Goal: Information Seeking & Learning: Learn about a topic

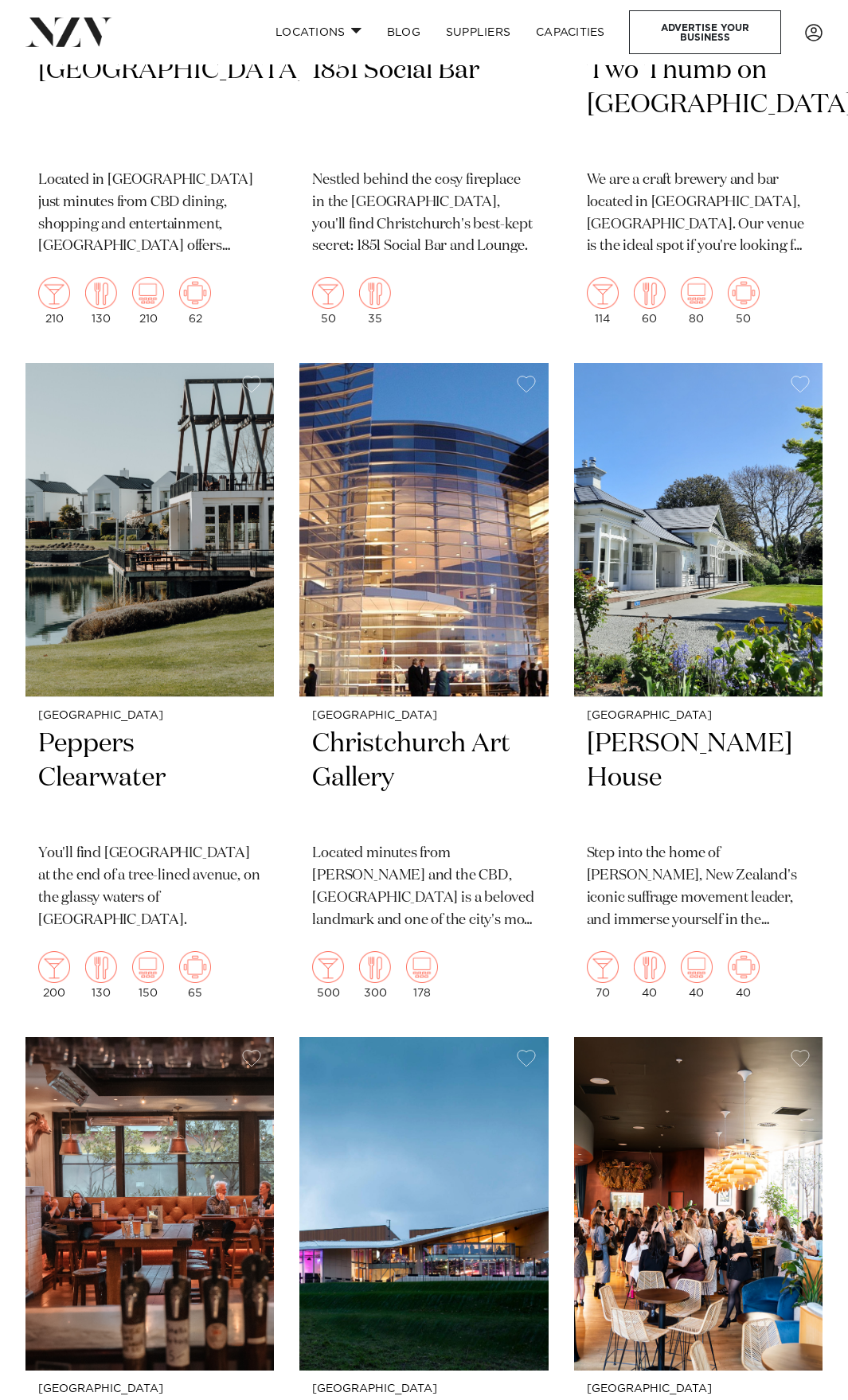
scroll to position [3783, 0]
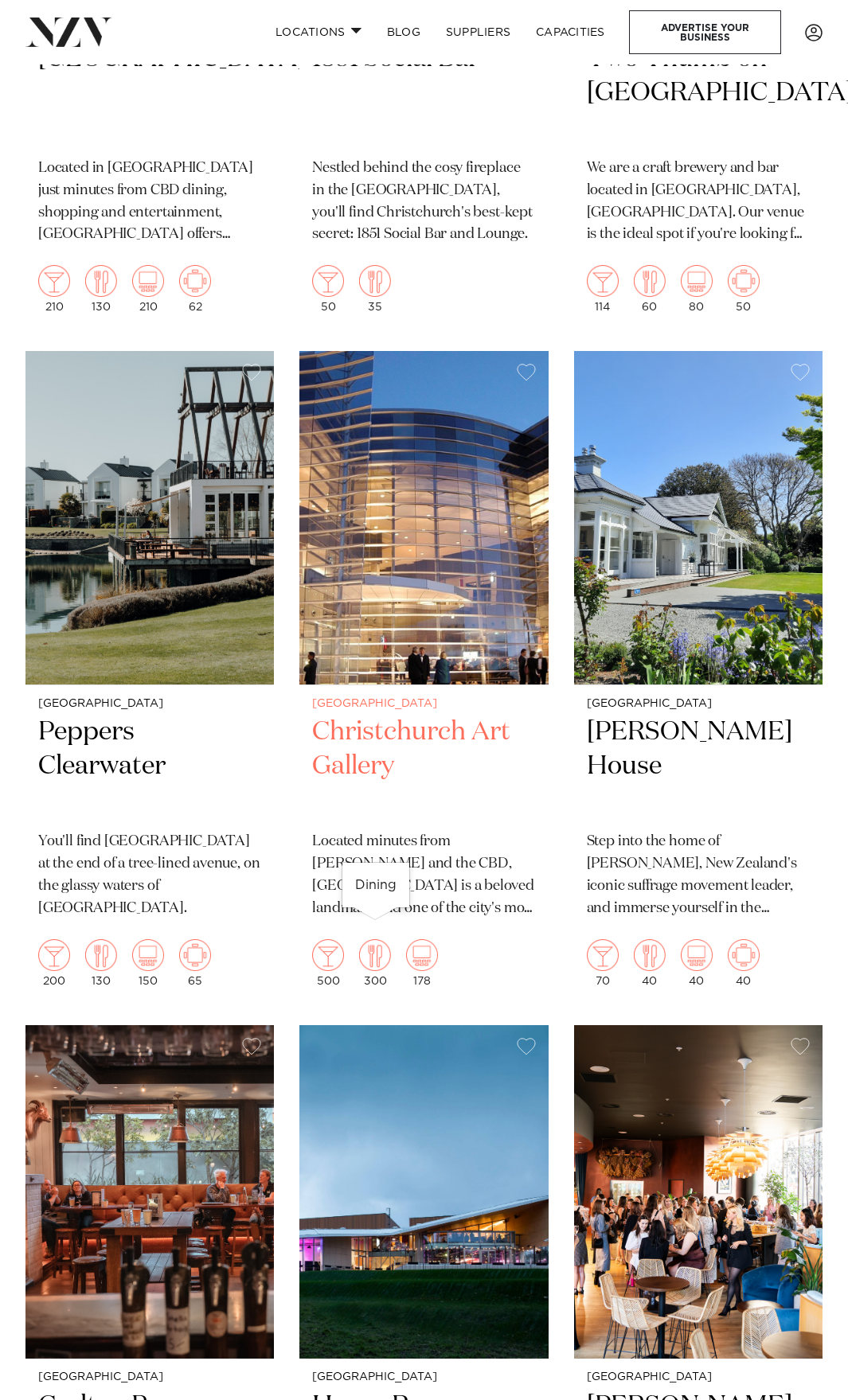
click at [376, 939] on img at bounding box center [375, 955] width 32 height 32
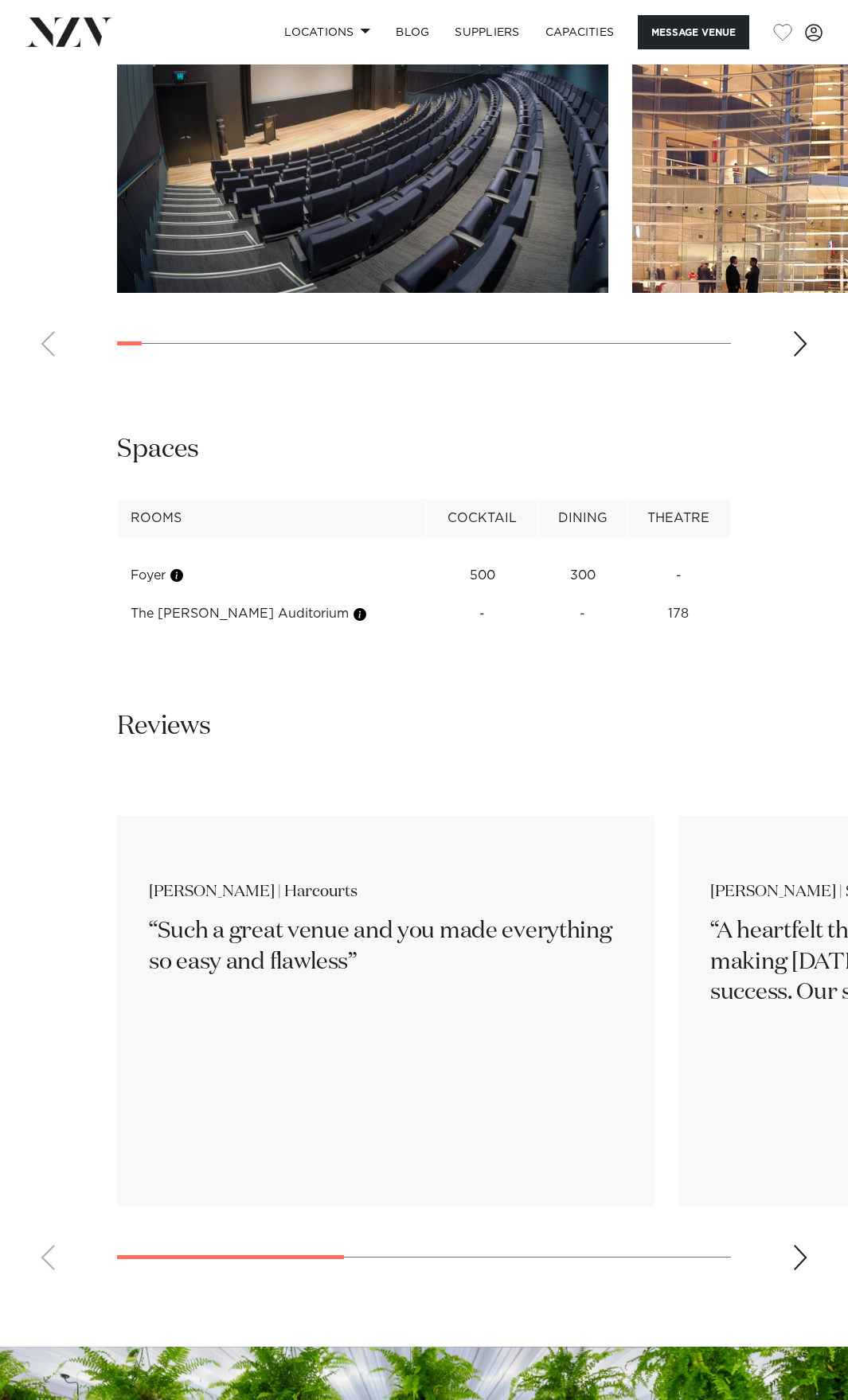
scroll to position [2230, 0]
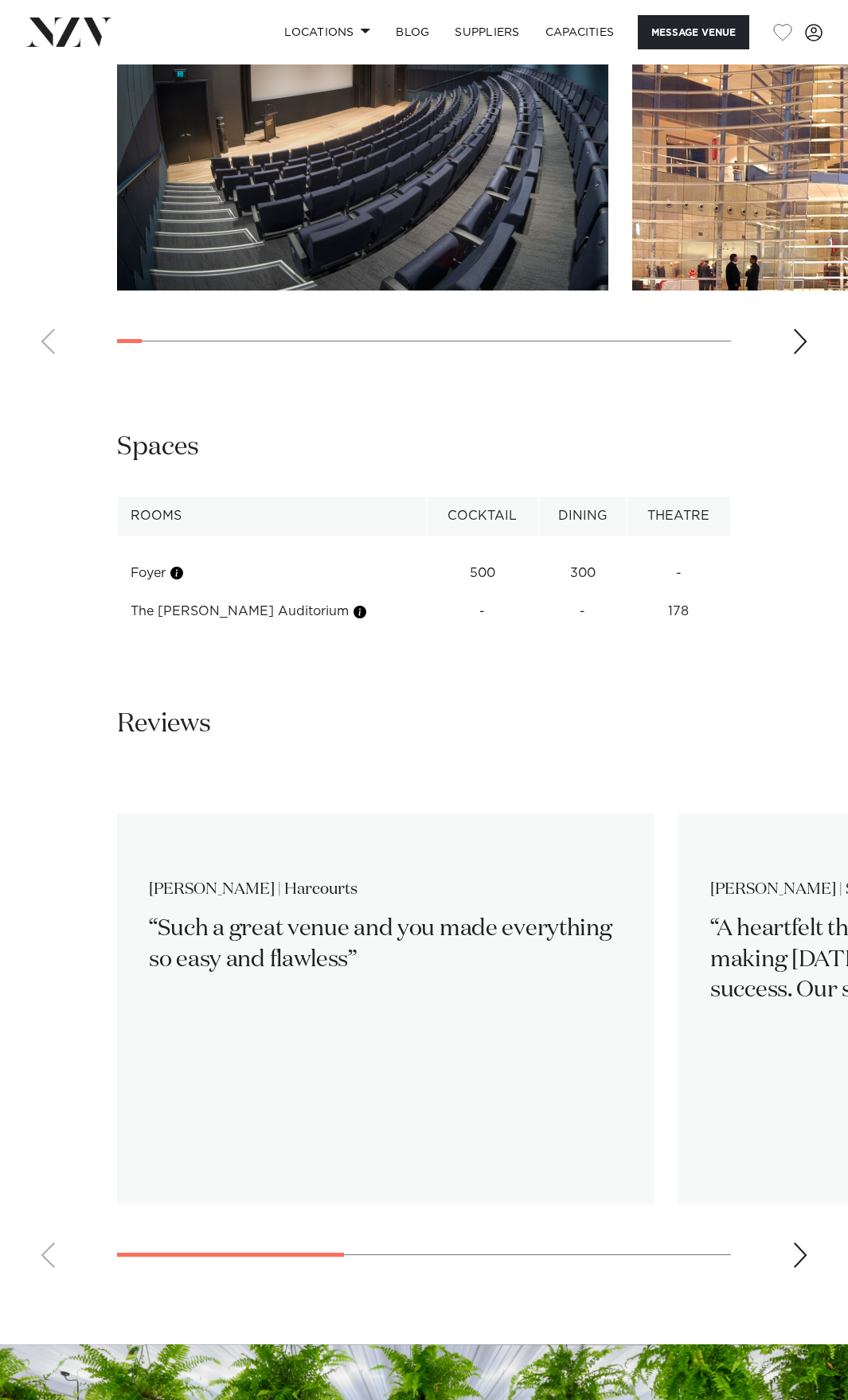
click at [796, 1242] on div "Next slide" at bounding box center [801, 1255] width 16 height 26
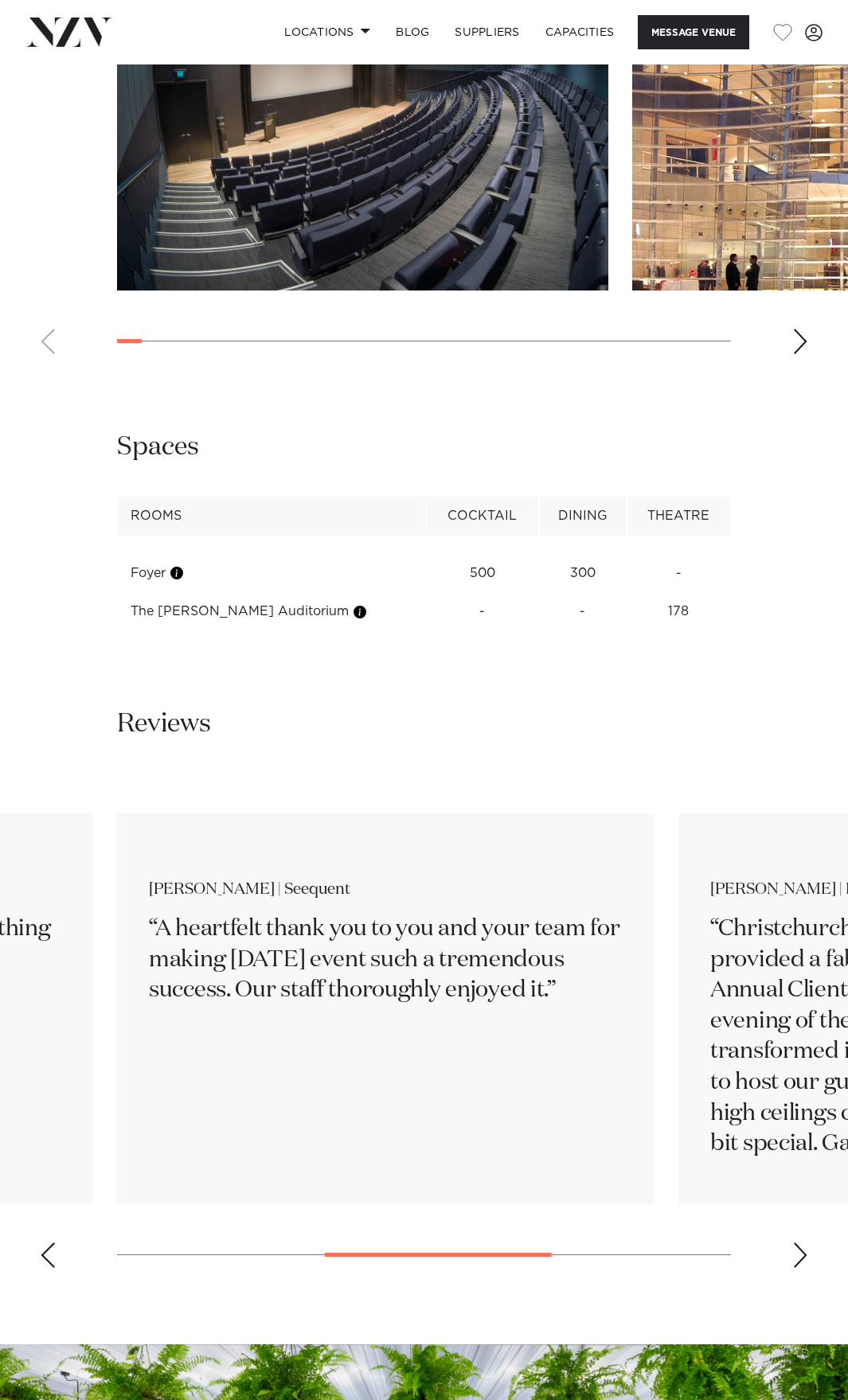
click at [796, 1242] on div "Next slide" at bounding box center [801, 1255] width 16 height 26
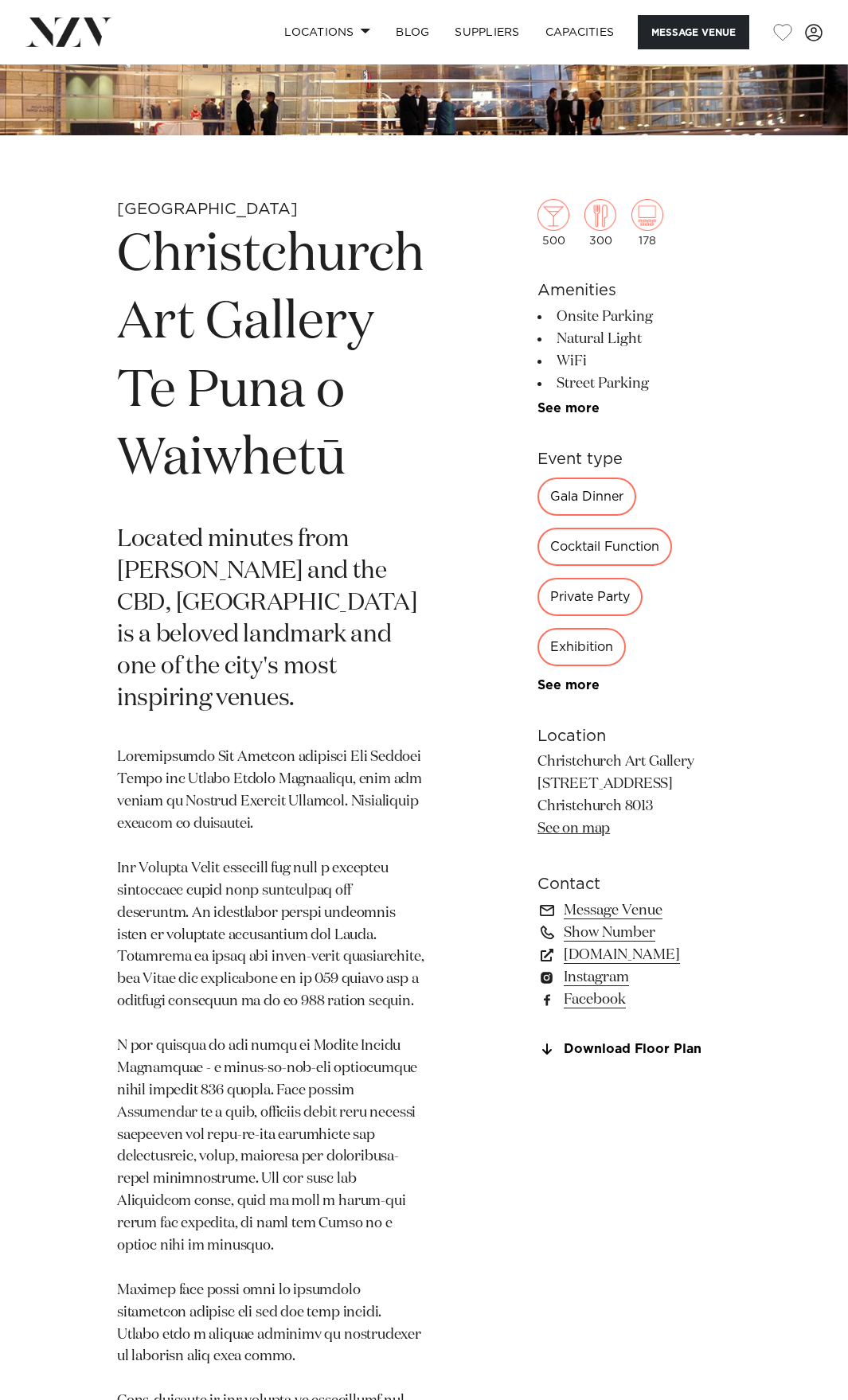
scroll to position [300, 0]
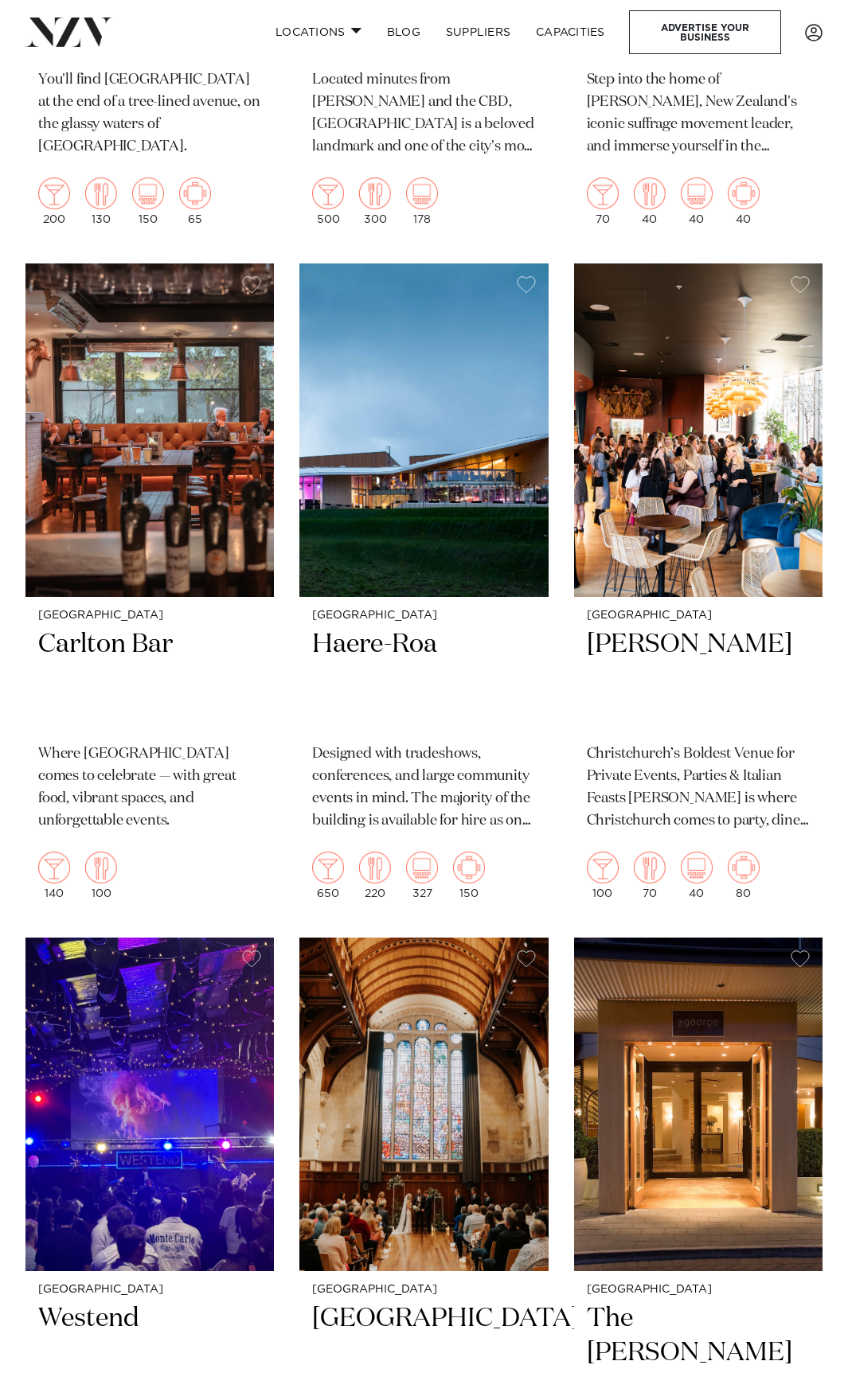
scroll to position [4579, 0]
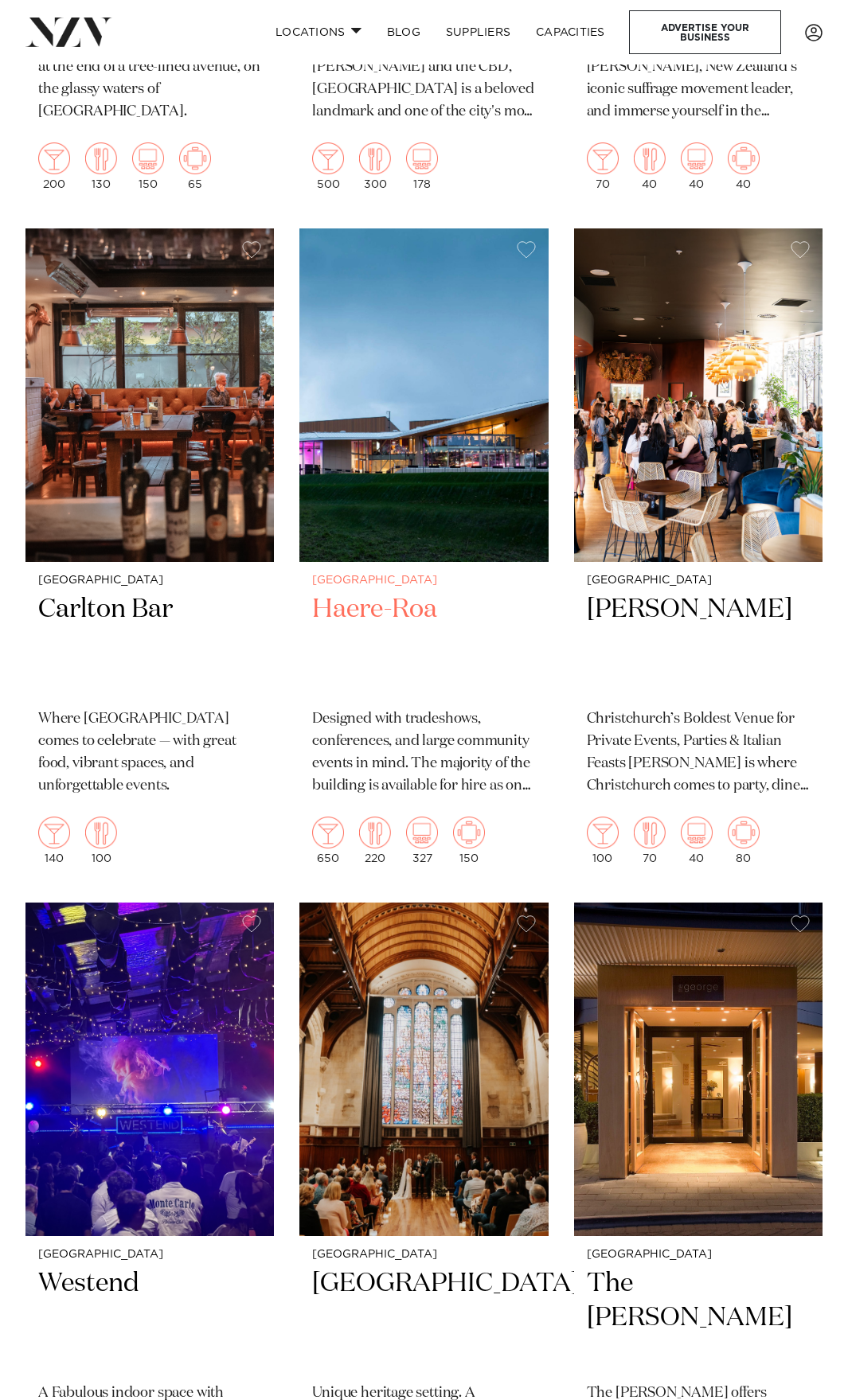
click at [373, 593] on h2 "Haere-Roa" at bounding box center [424, 644] width 223 height 102
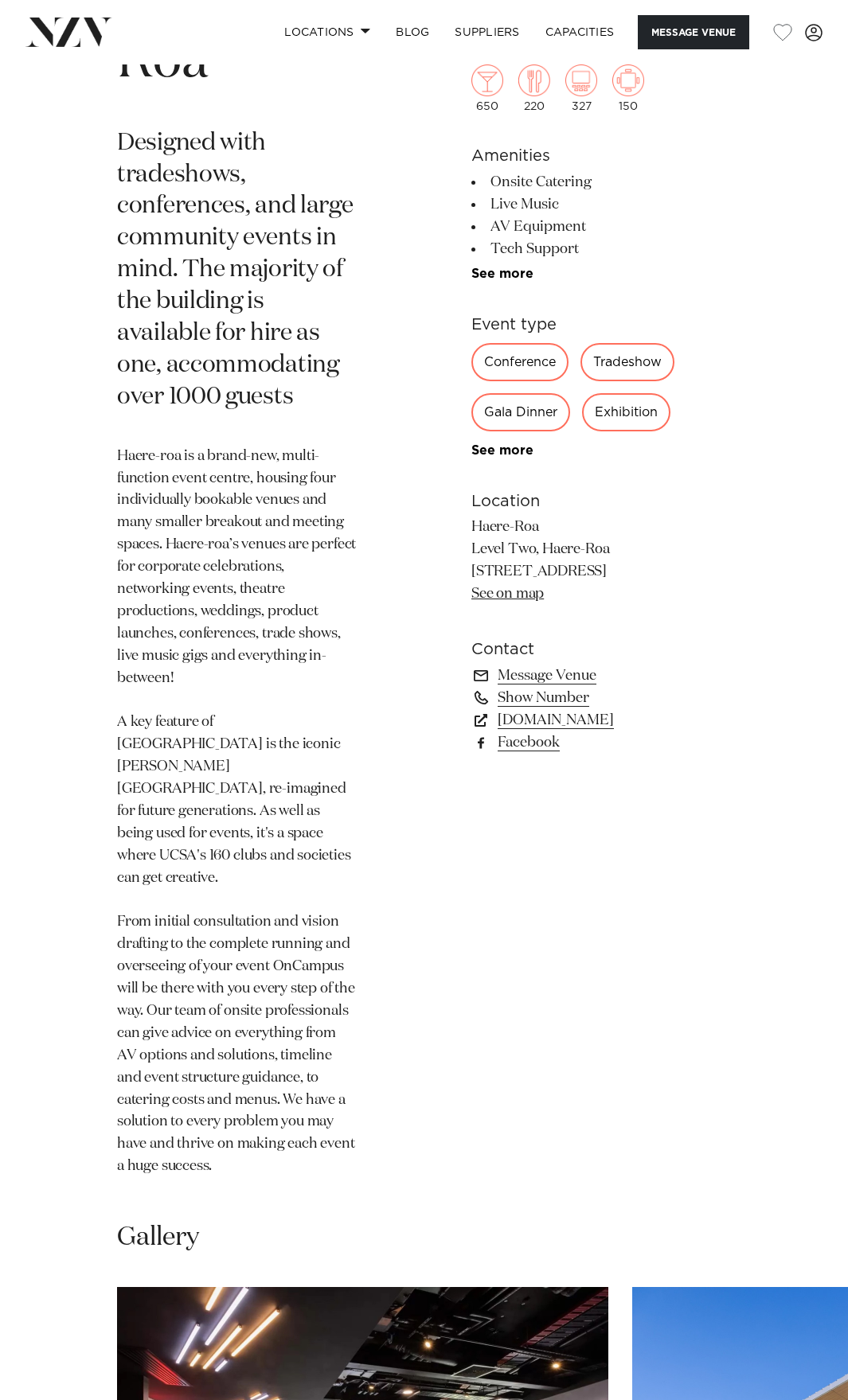
scroll to position [527, 0]
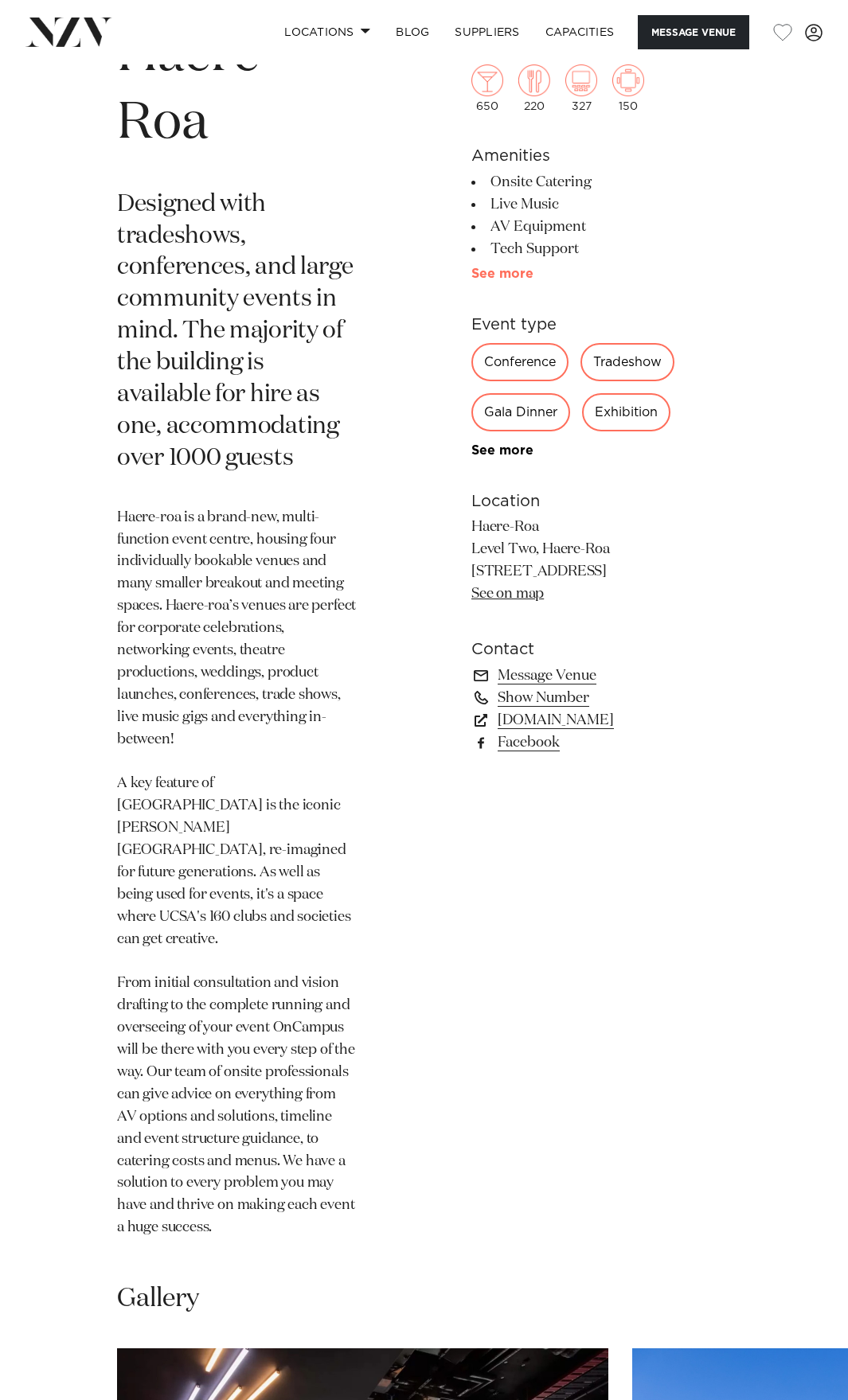
click at [505, 273] on link "See more" at bounding box center [534, 274] width 124 height 13
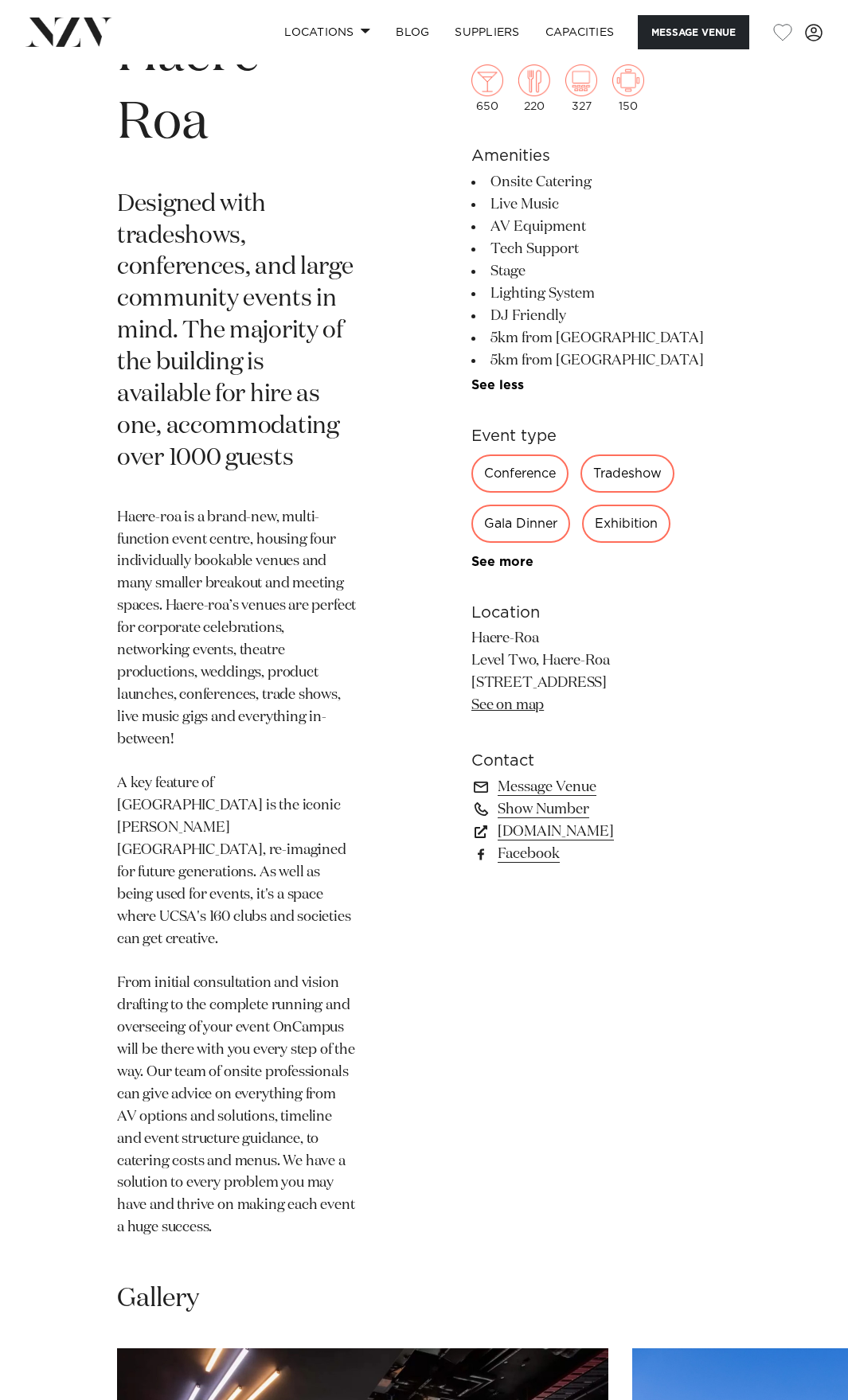
click at [447, 1038] on div "Christchurch Haere-Roa Designed with tradeshows, conferences, and large communi…" at bounding box center [424, 628] width 822 height 1259
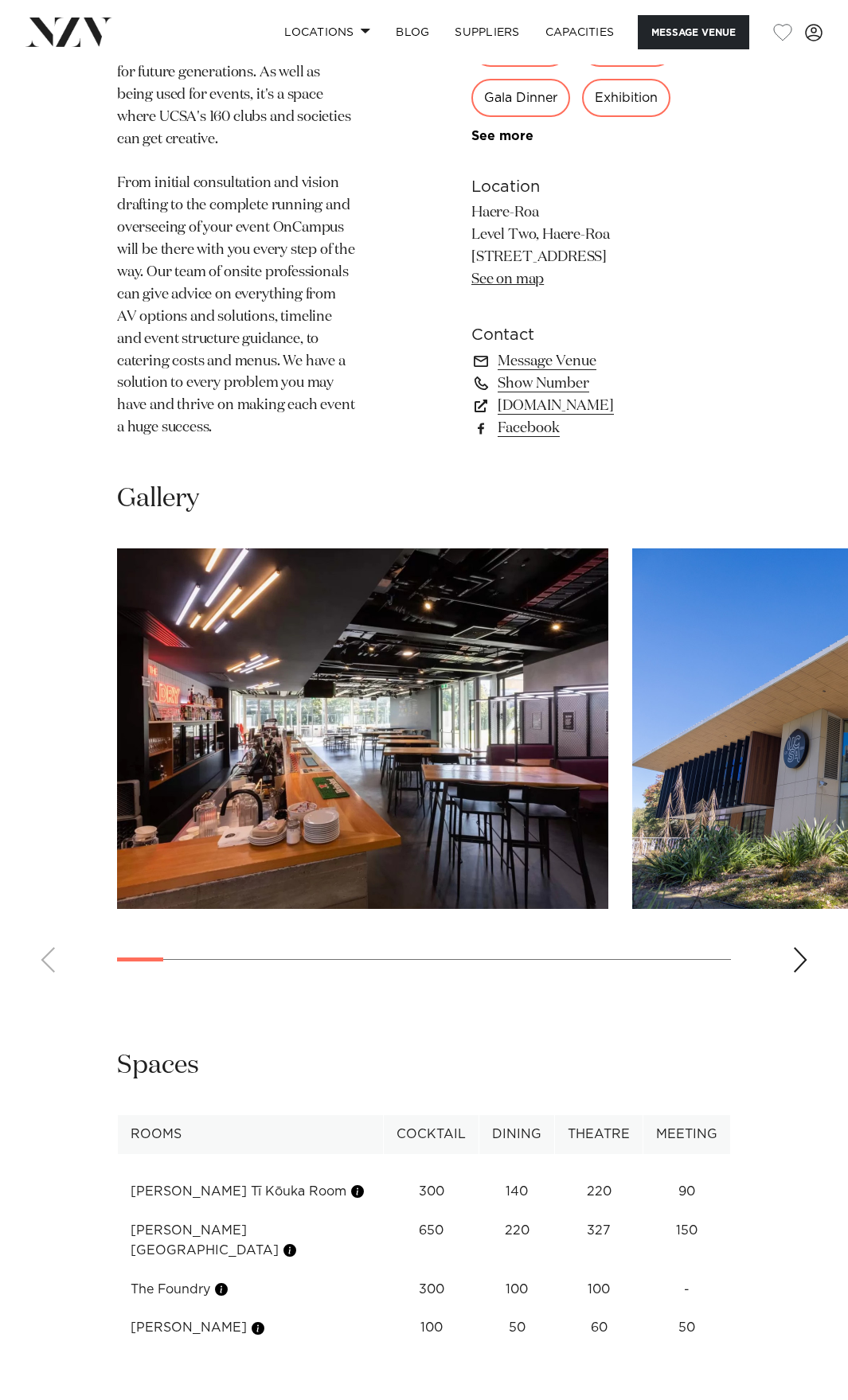
scroll to position [1329, 0]
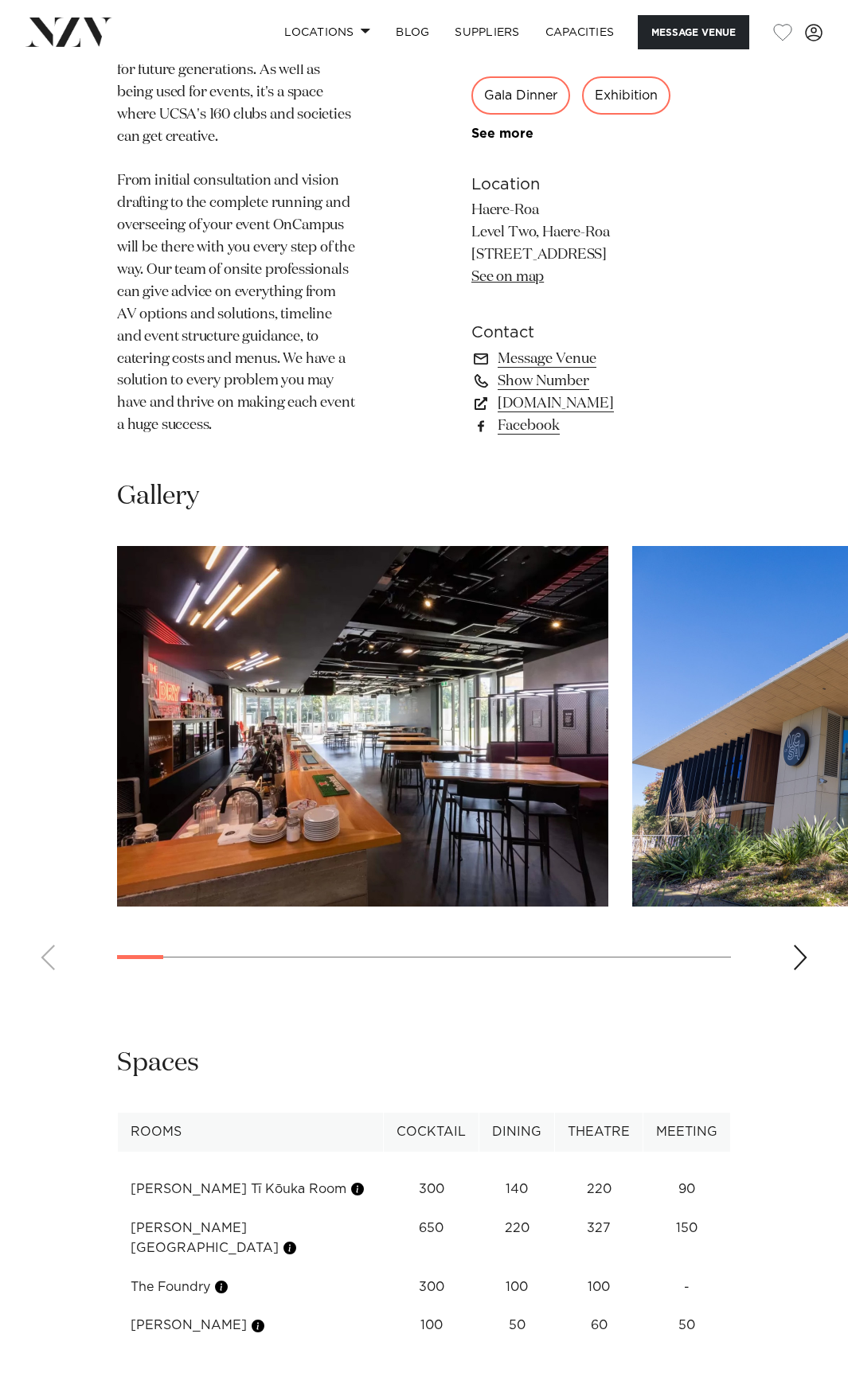
click at [794, 945] on div "Next slide" at bounding box center [801, 958] width 16 height 26
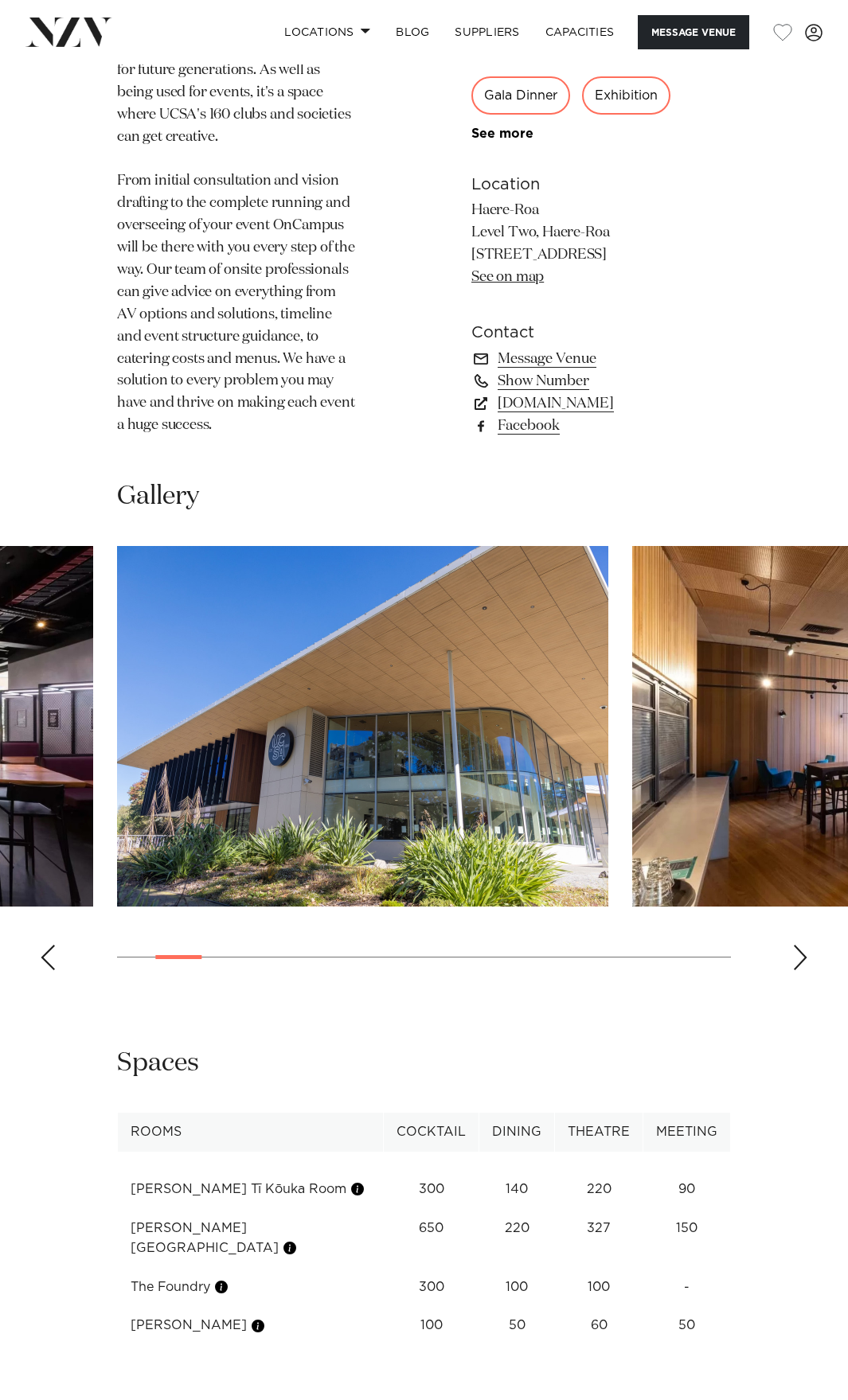
click at [794, 945] on div "Next slide" at bounding box center [801, 958] width 16 height 26
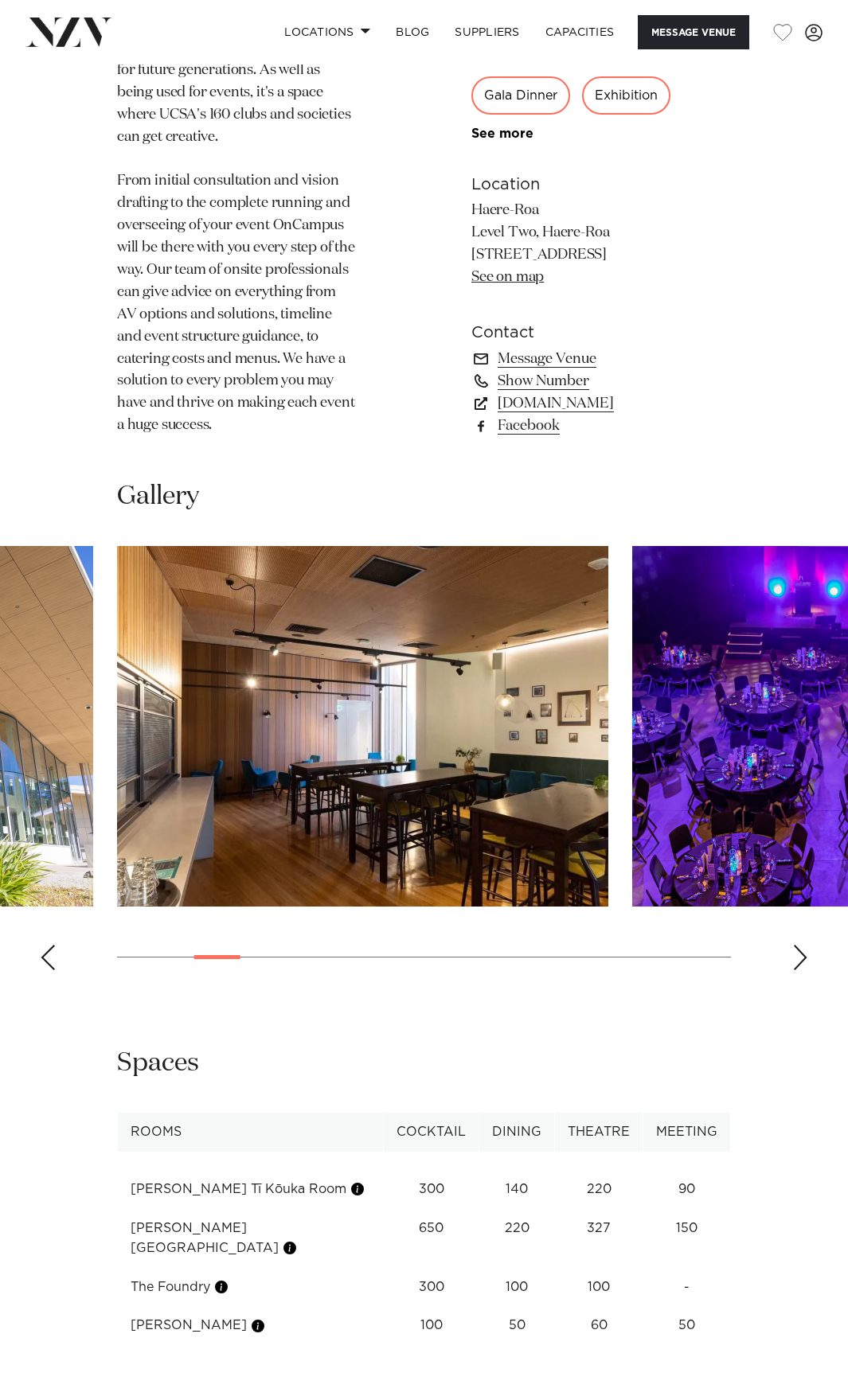
click at [794, 945] on div "Next slide" at bounding box center [801, 958] width 16 height 26
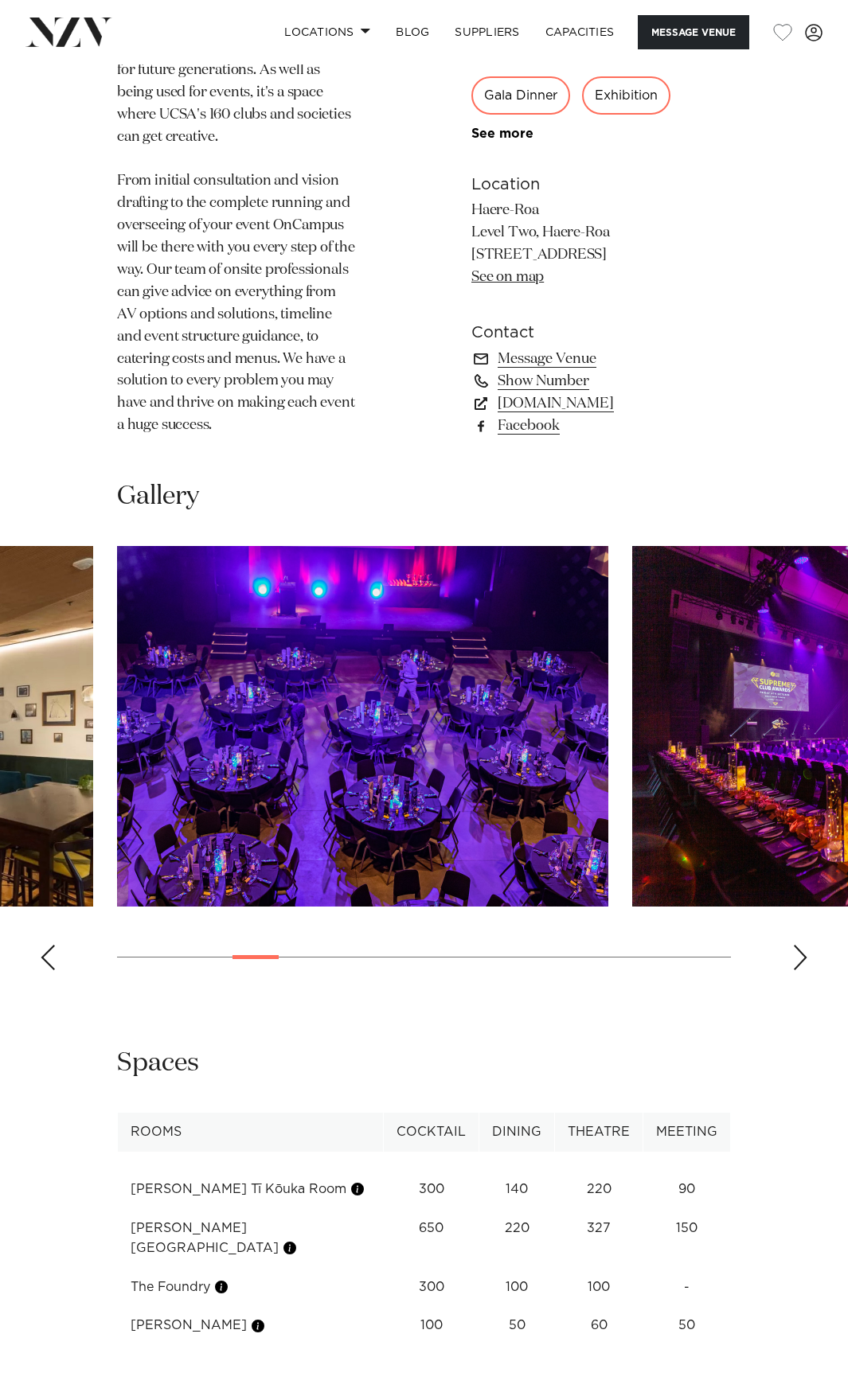
click at [394, 701] on img "4 / 16" at bounding box center [362, 727] width 491 height 360
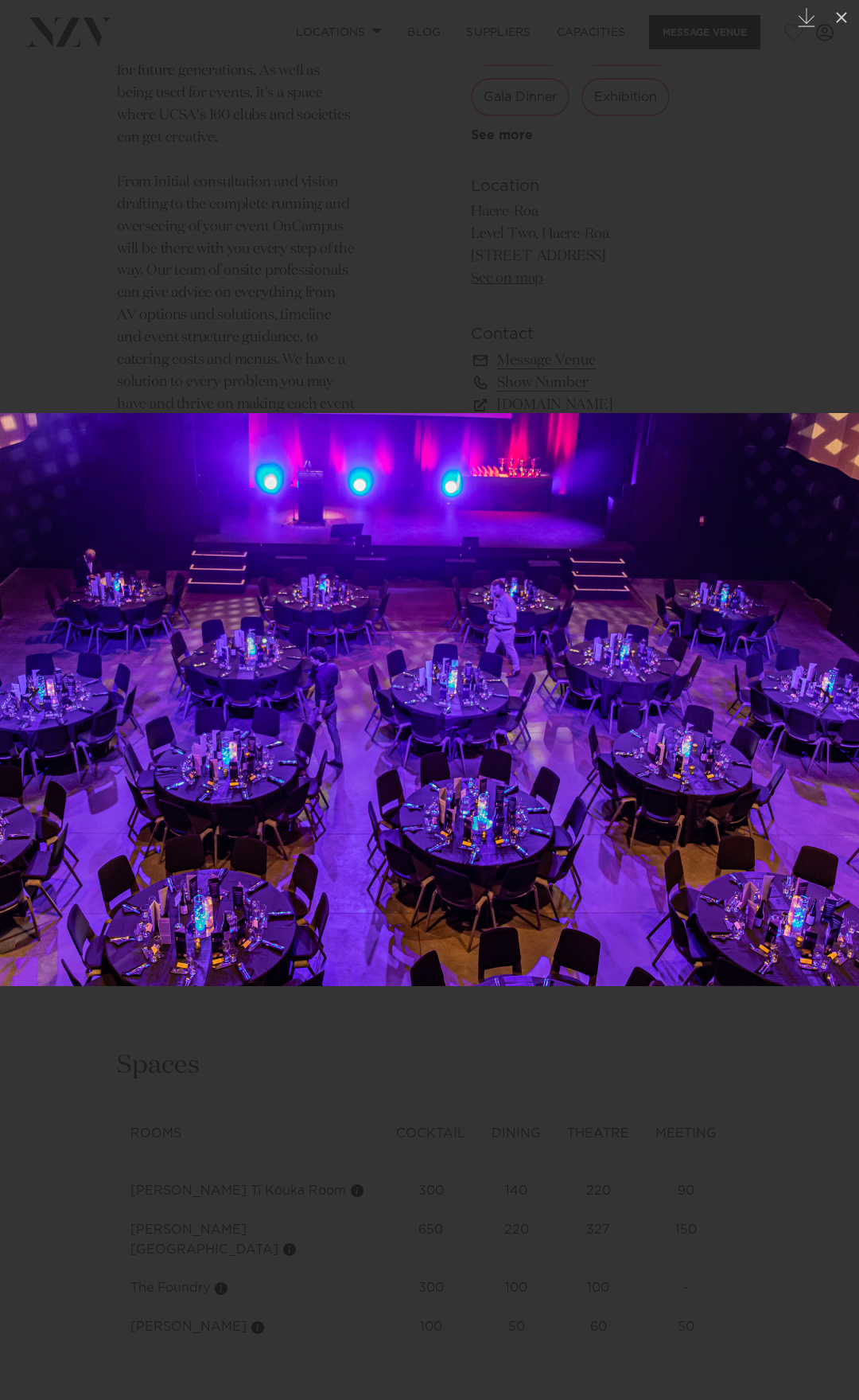
click at [698, 499] on img at bounding box center [429, 700] width 859 height 573
click at [795, 132] on div at bounding box center [429, 700] width 859 height 1400
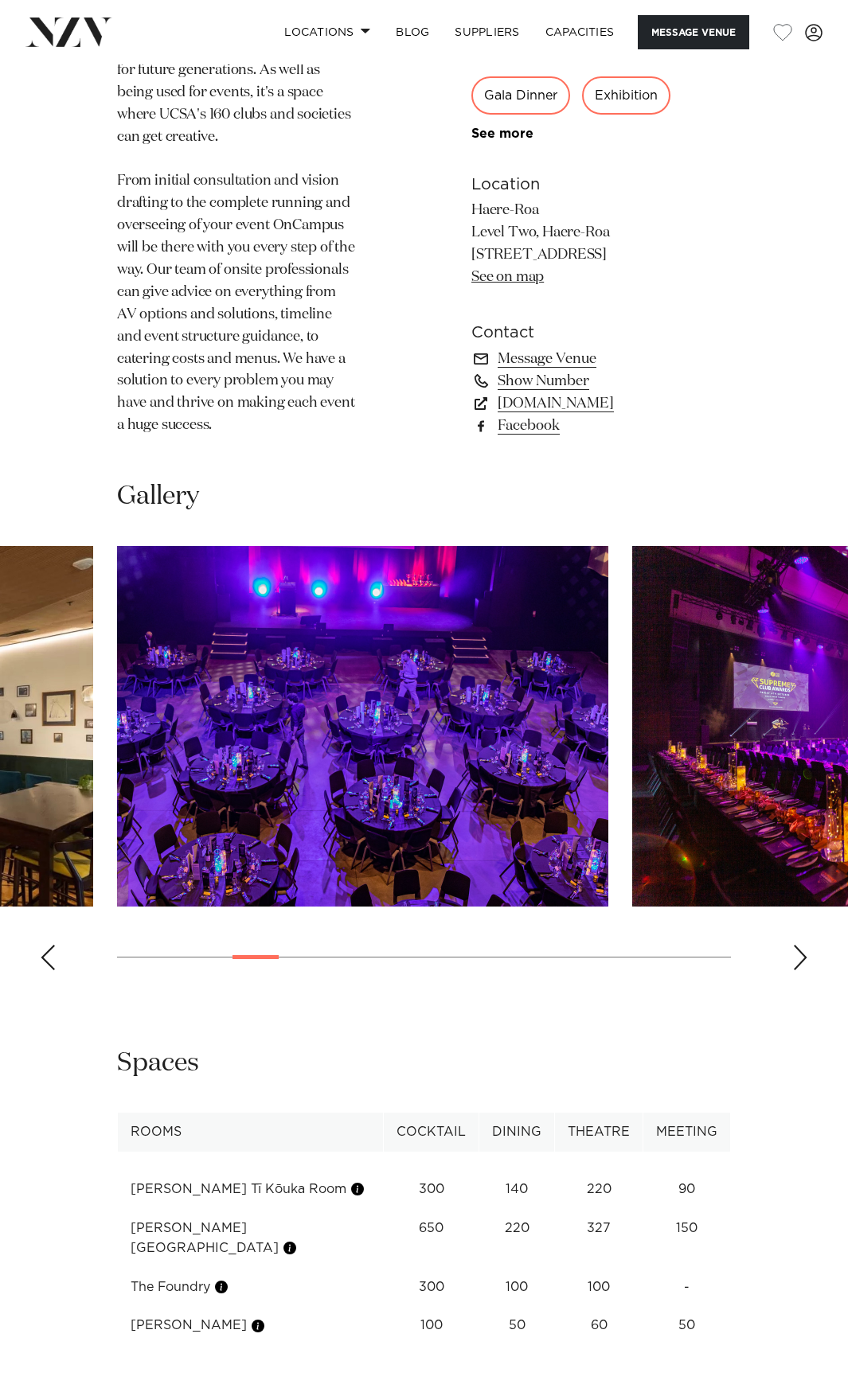
click at [802, 945] on div "Next slide" at bounding box center [801, 958] width 16 height 26
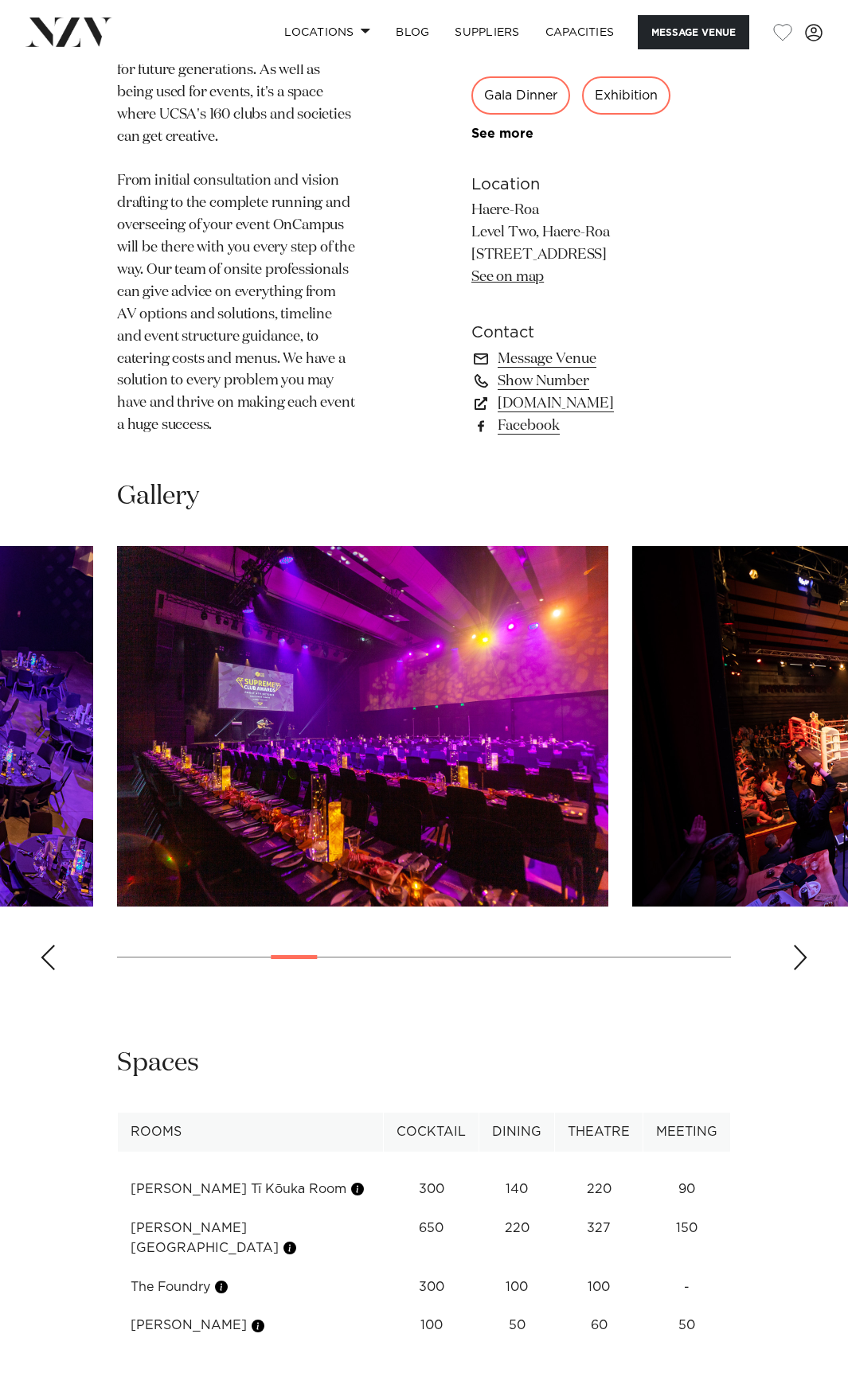
click at [802, 945] on div "Next slide" at bounding box center [801, 958] width 16 height 26
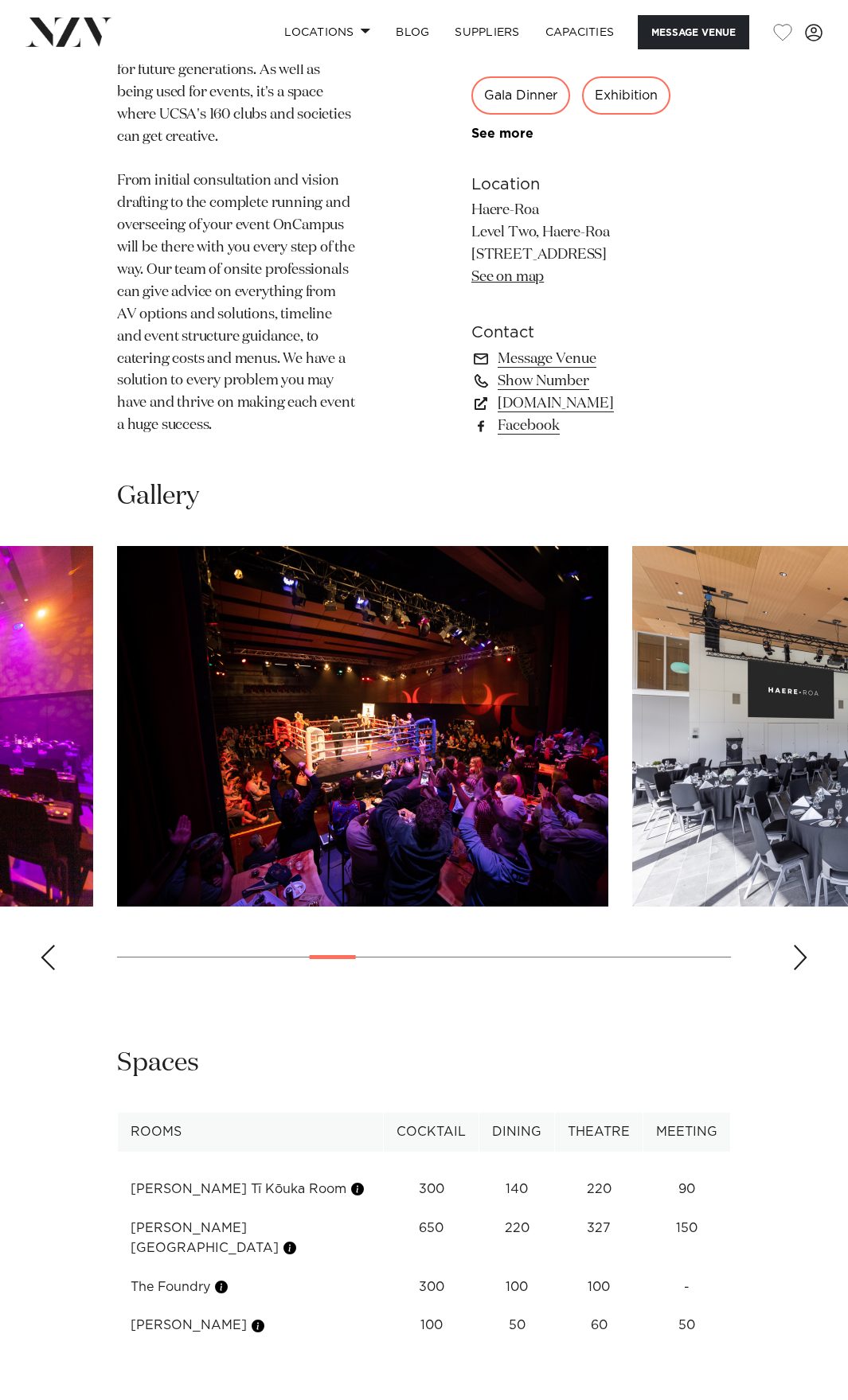
click at [802, 945] on div "Next slide" at bounding box center [801, 958] width 16 height 26
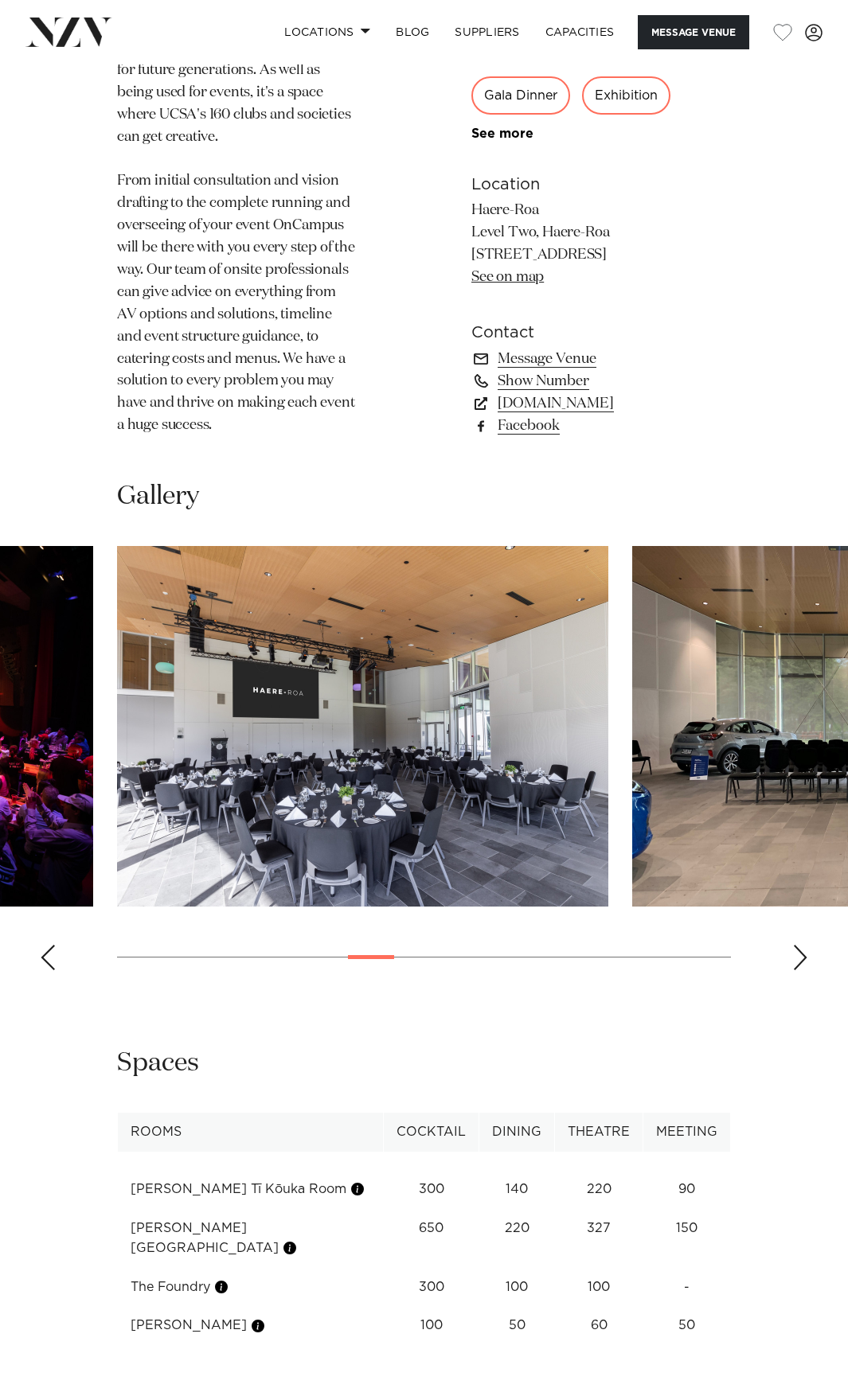
click at [802, 945] on div "Next slide" at bounding box center [801, 958] width 16 height 26
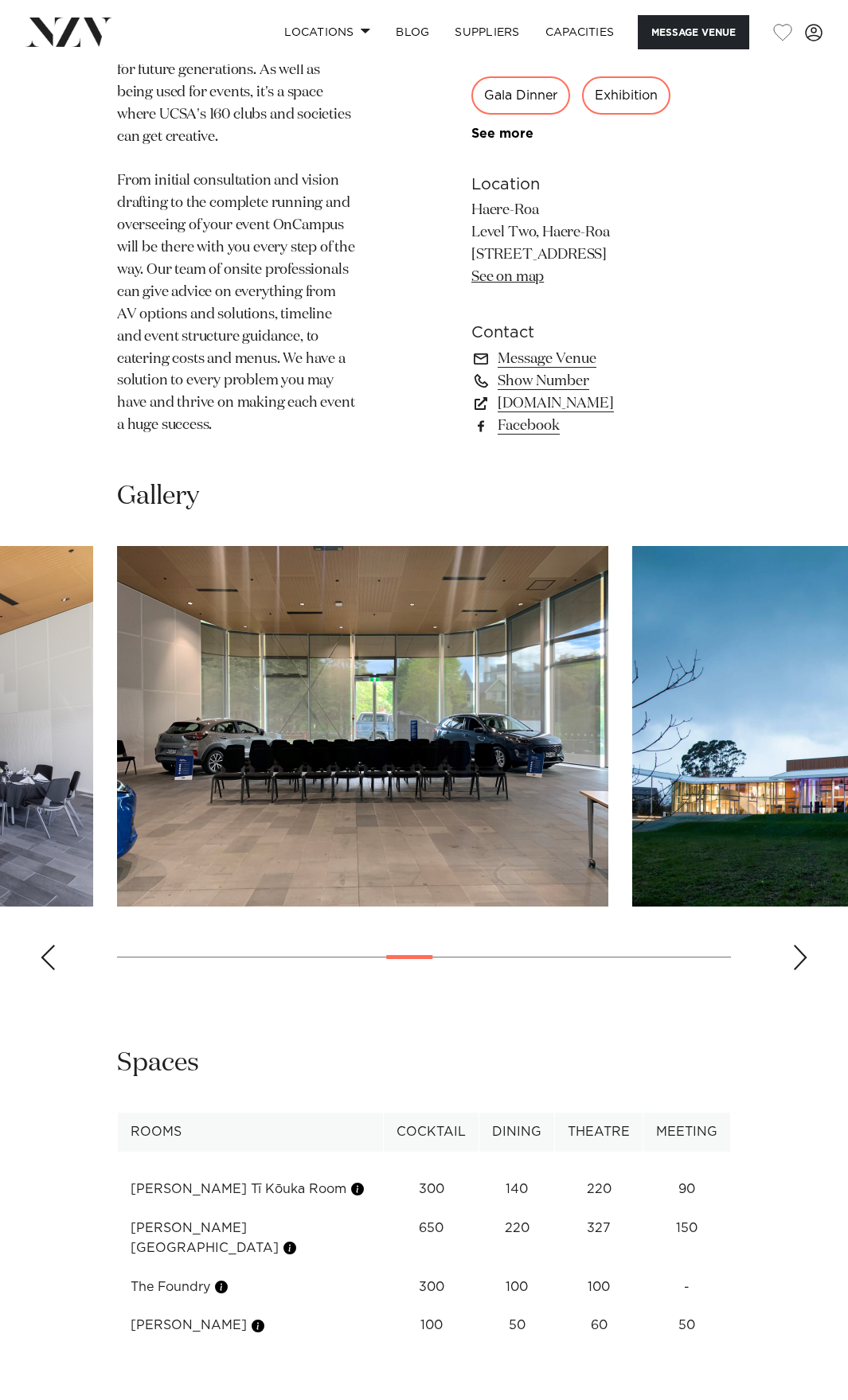
click at [802, 945] on div "Next slide" at bounding box center [801, 958] width 16 height 26
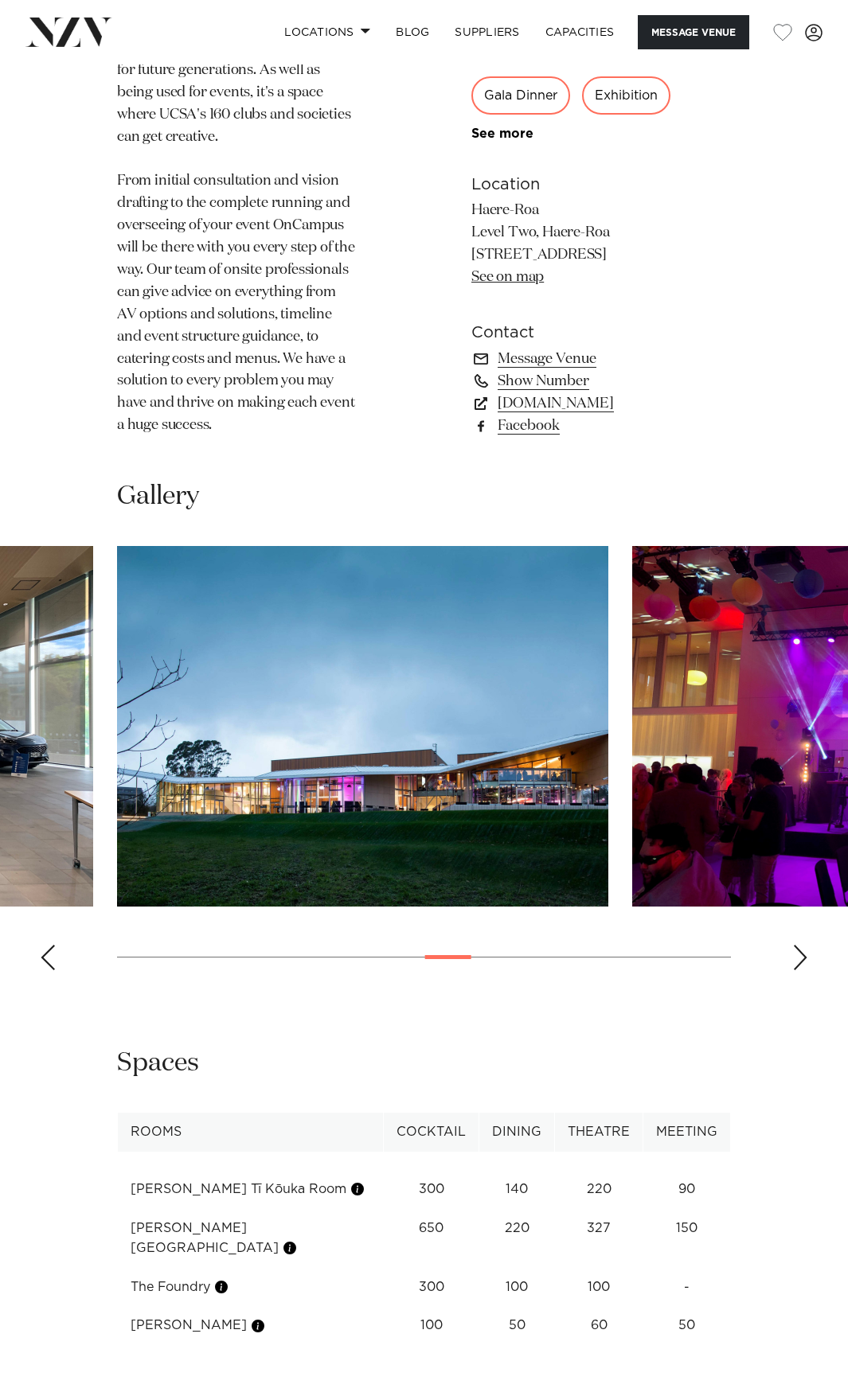
click at [802, 945] on div "Next slide" at bounding box center [801, 958] width 16 height 26
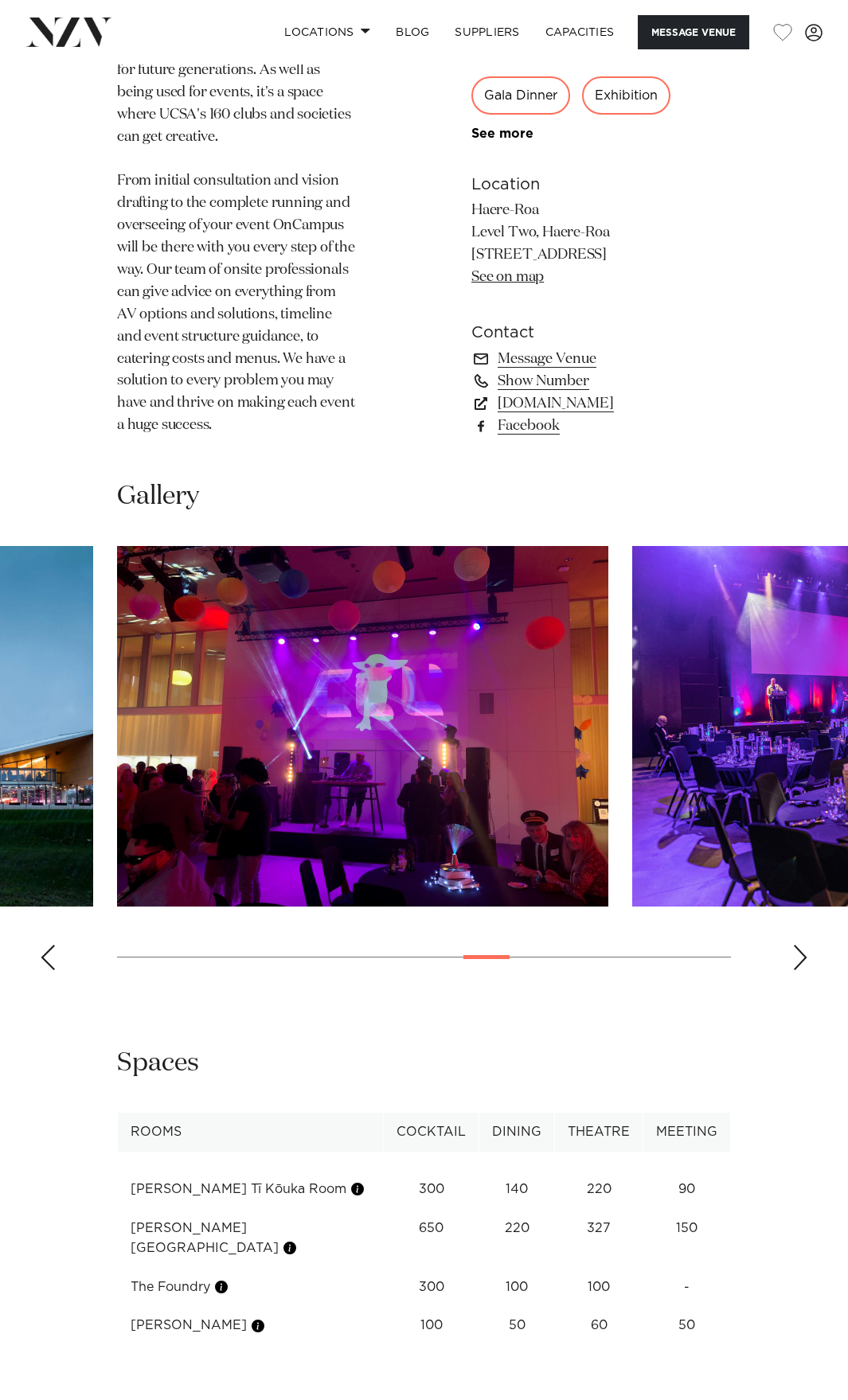
click at [802, 945] on div "Next slide" at bounding box center [801, 958] width 16 height 26
